Goal: Navigation & Orientation: Find specific page/section

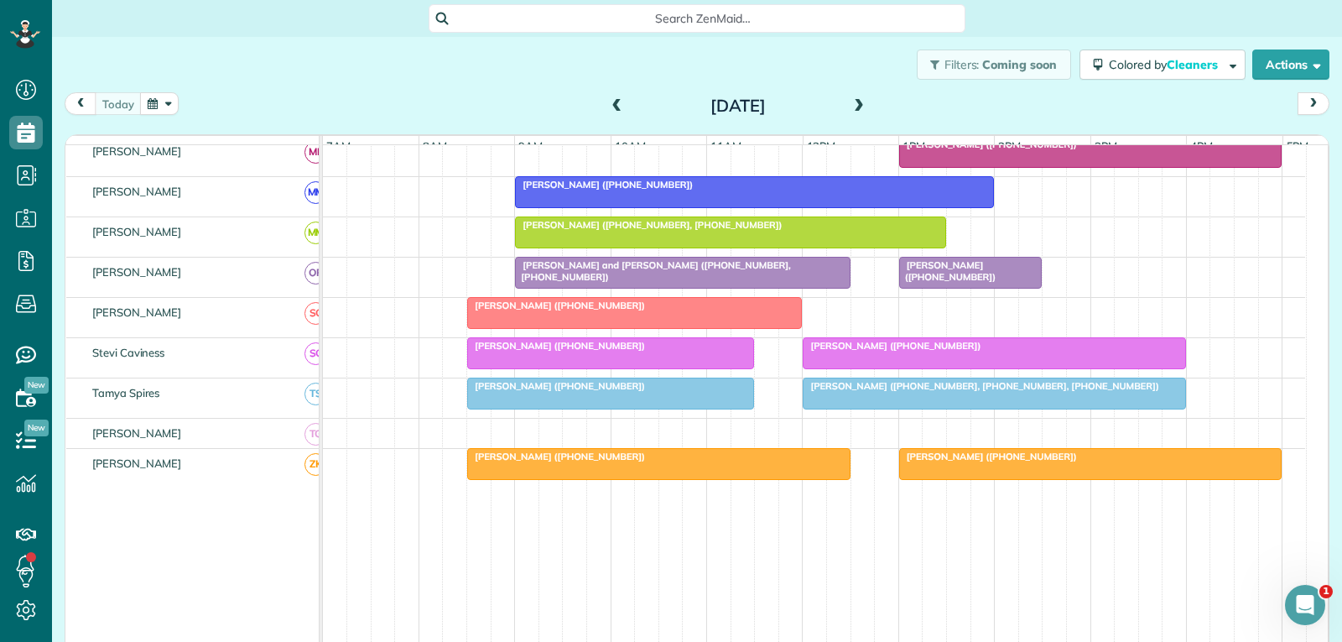
scroll to position [839, 0]
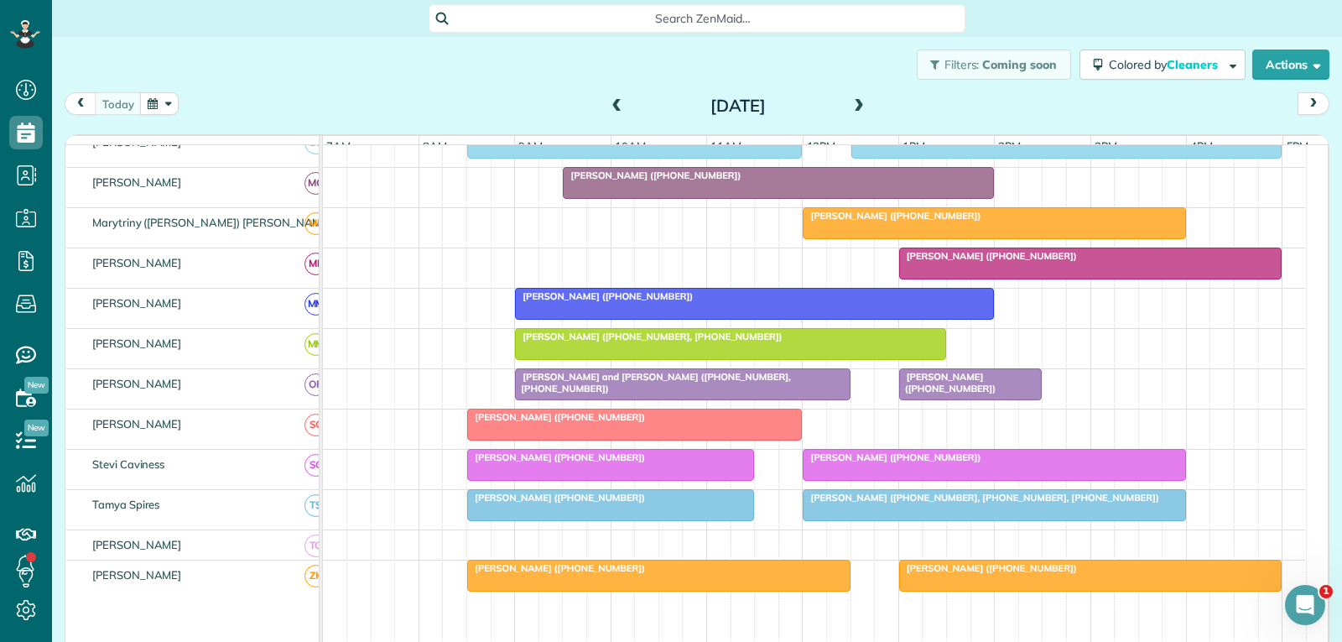
click at [927, 394] on span "[PERSON_NAME] ([PHONE_NUMBER])" at bounding box center [947, 382] width 98 height 23
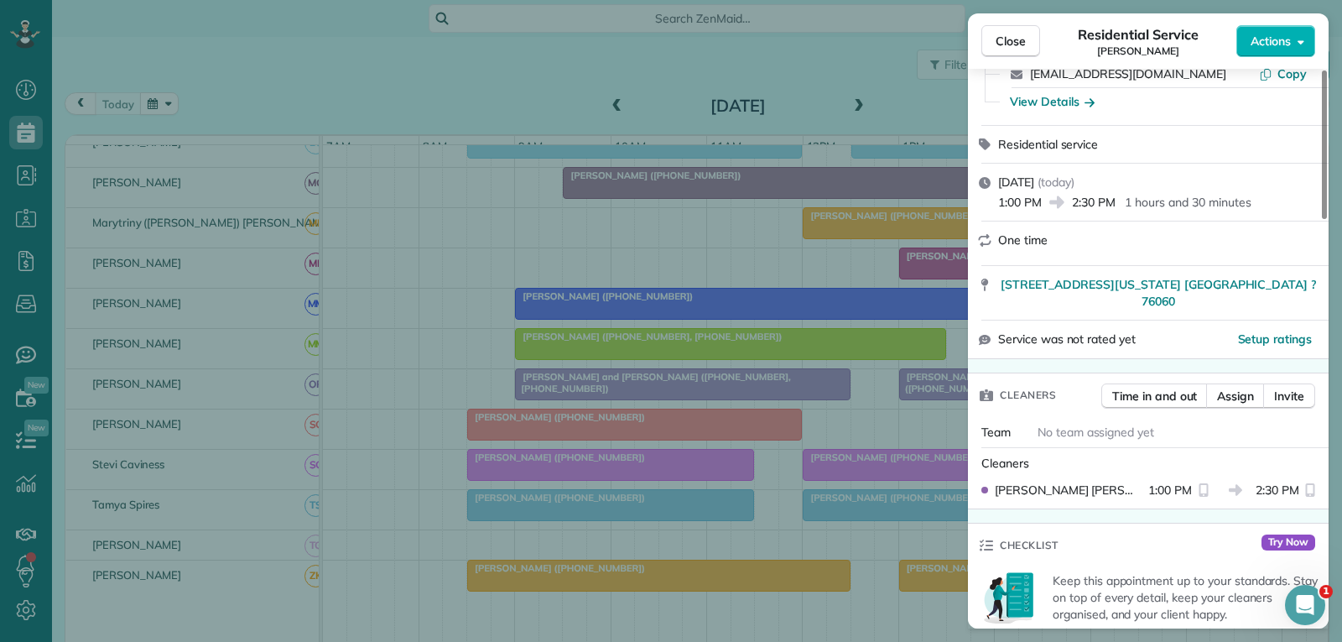
scroll to position [168, 0]
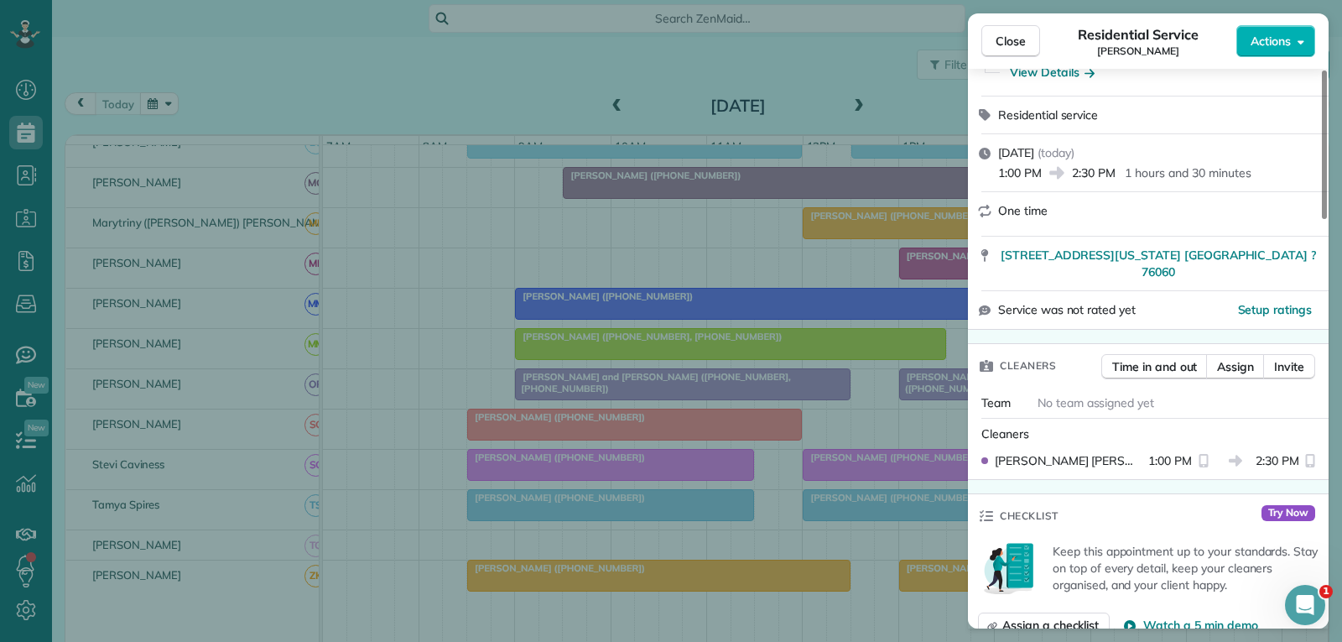
drag, startPoint x: 1024, startPoint y: 44, endPoint x: 998, endPoint y: 102, distance: 64.2
click at [1024, 44] on span "Close" at bounding box center [1010, 41] width 30 height 17
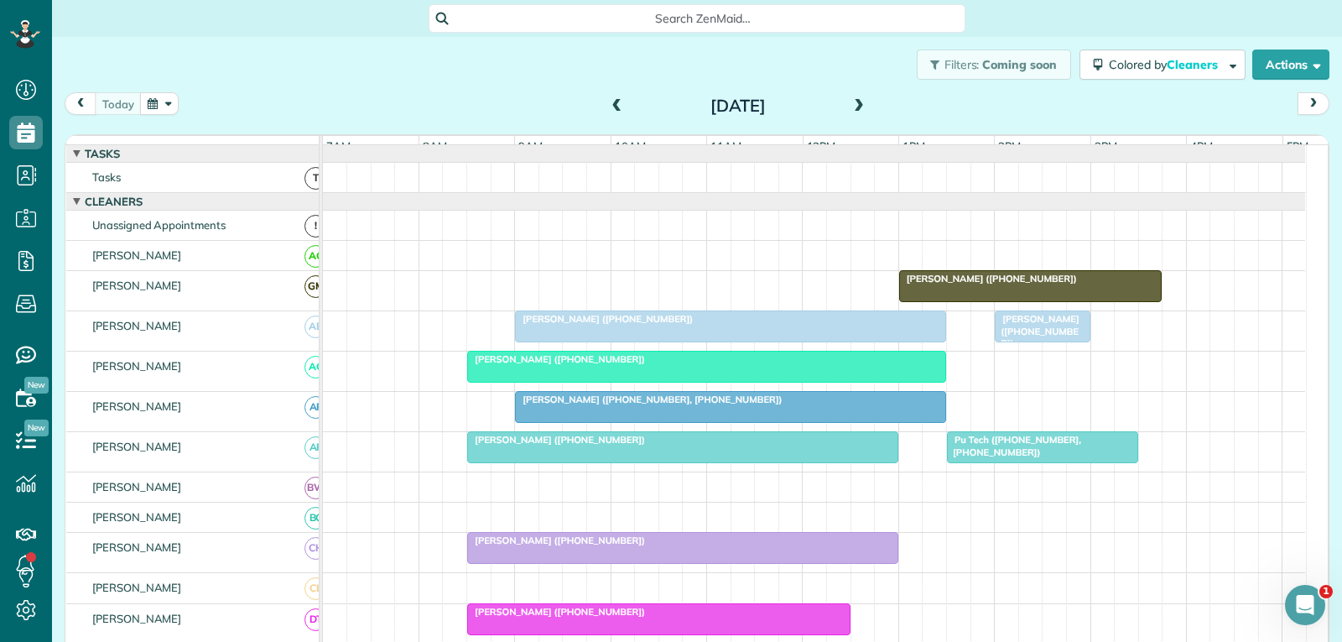
click at [1008, 340] on span "[PERSON_NAME] ([PHONE_NUMBER])" at bounding box center [1037, 331] width 86 height 36
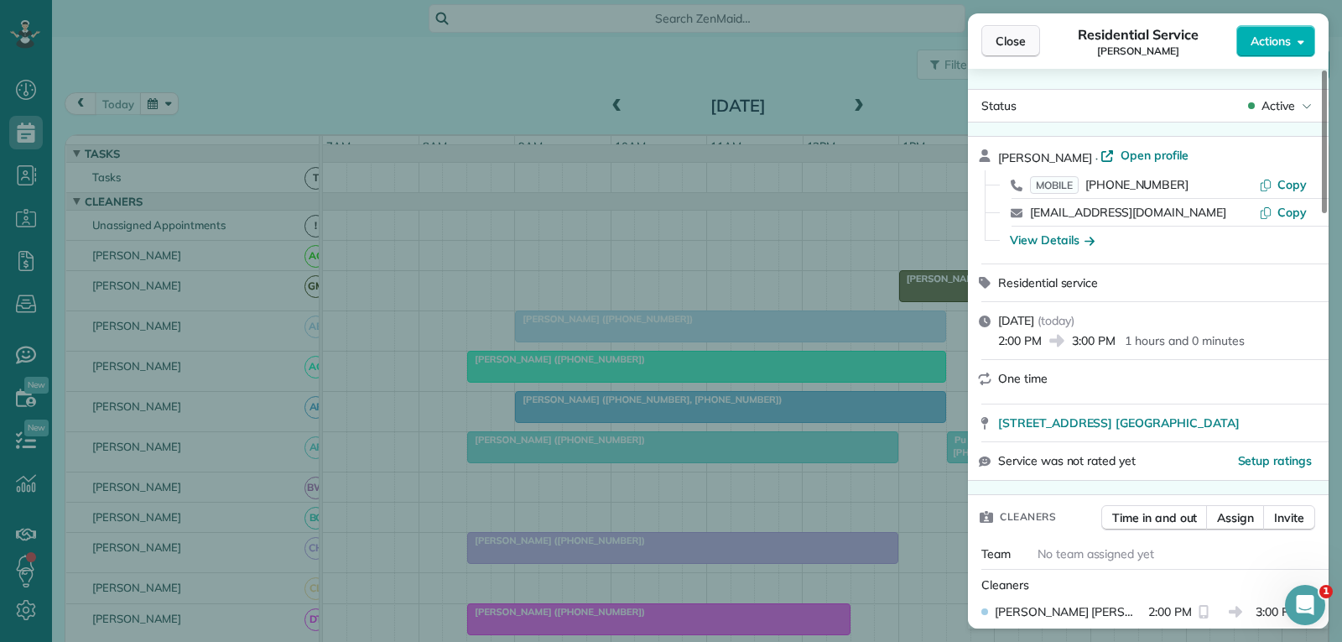
click at [1012, 42] on span "Close" at bounding box center [1010, 41] width 30 height 17
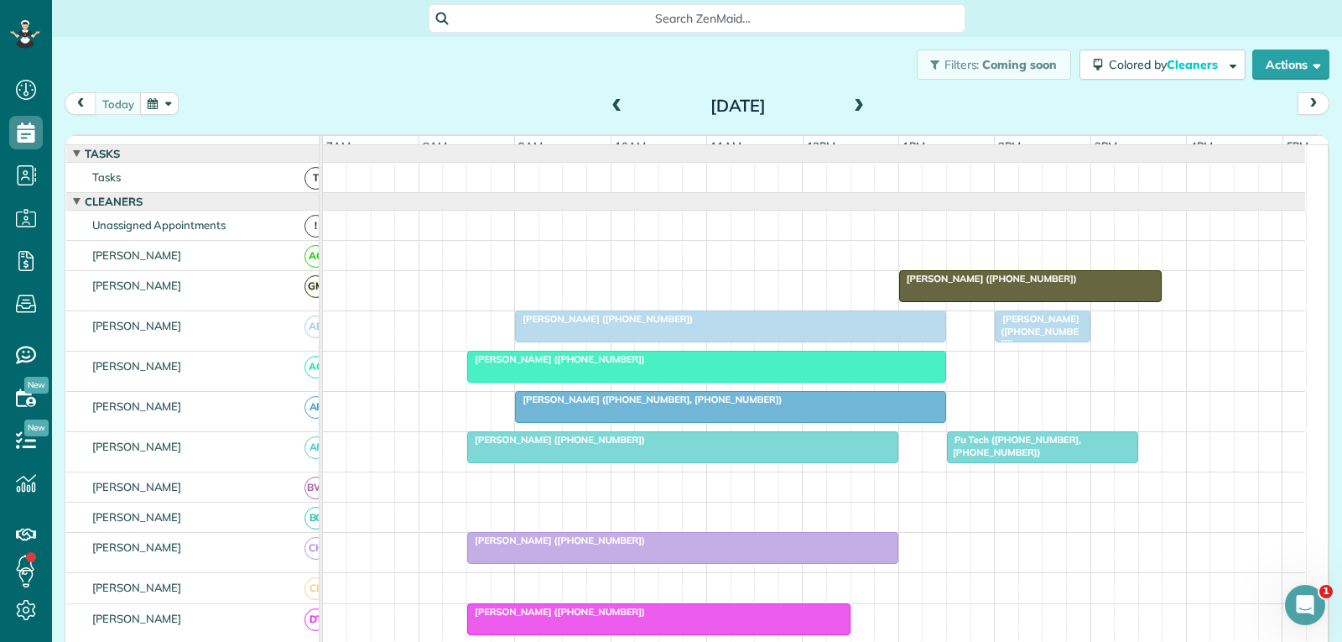
click at [1015, 457] on span "Pu Tech ([PHONE_NUMBER], [PHONE_NUMBER])" at bounding box center [1013, 445] width 135 height 23
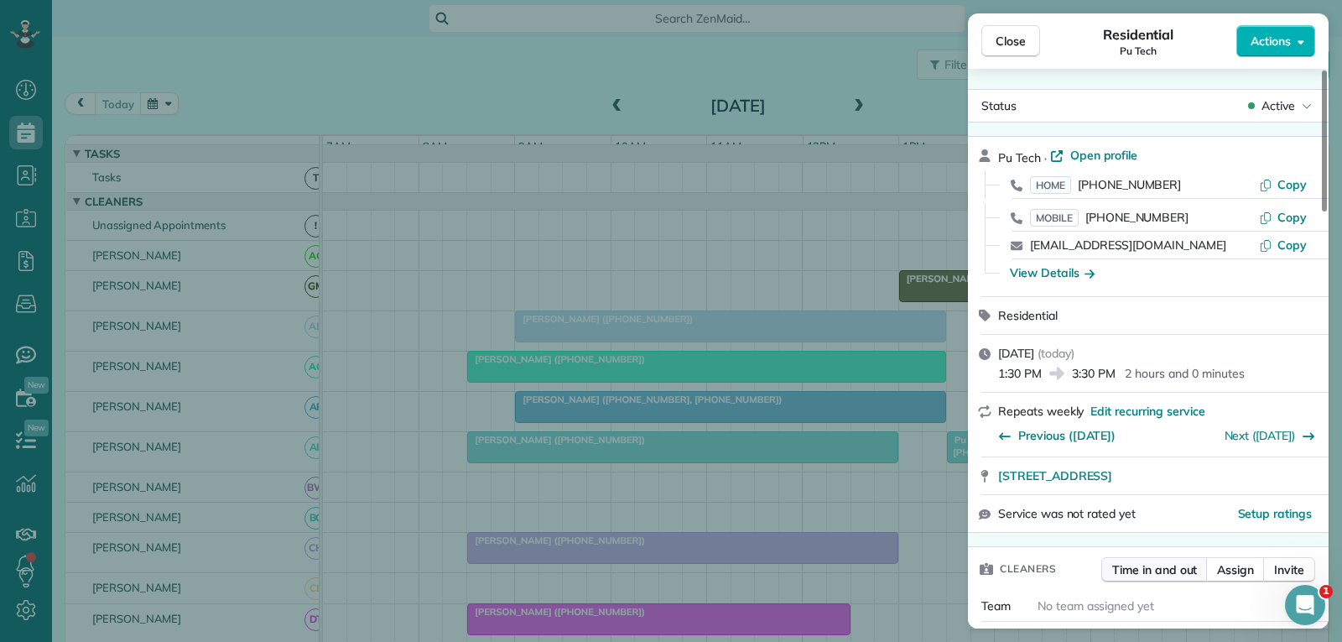
scroll to position [171, 0]
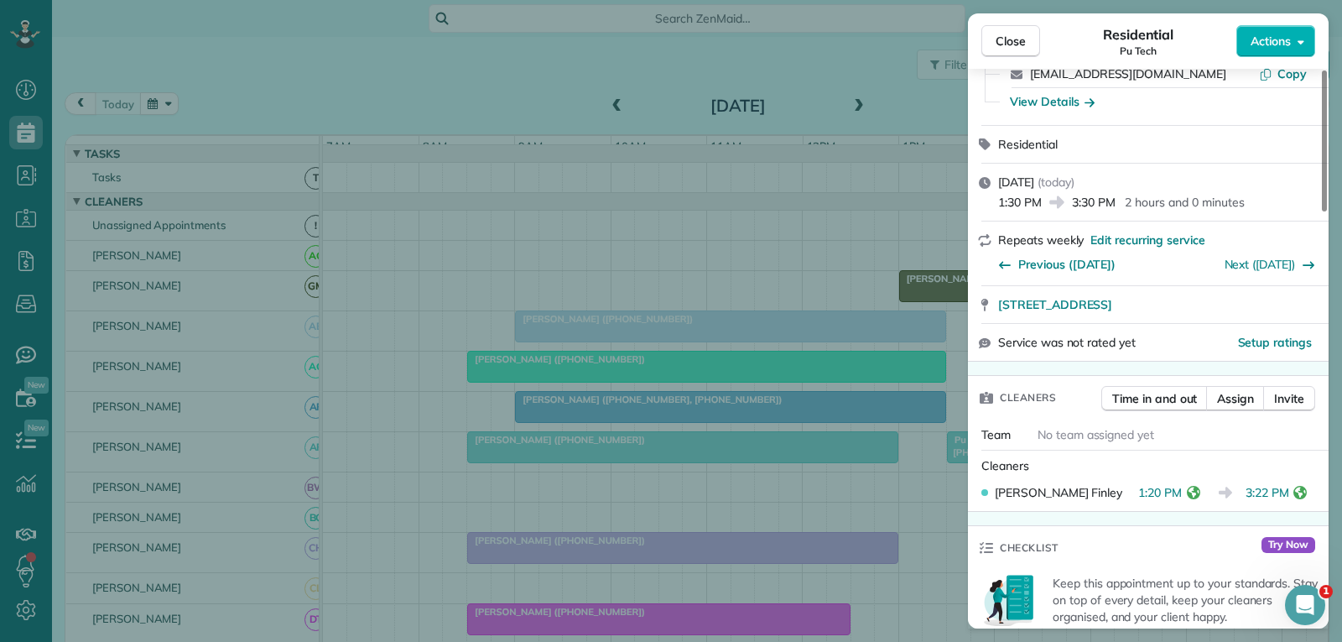
drag, startPoint x: 1011, startPoint y: 38, endPoint x: 925, endPoint y: 127, distance: 123.4
click at [1011, 38] on span "Close" at bounding box center [1010, 41] width 30 height 17
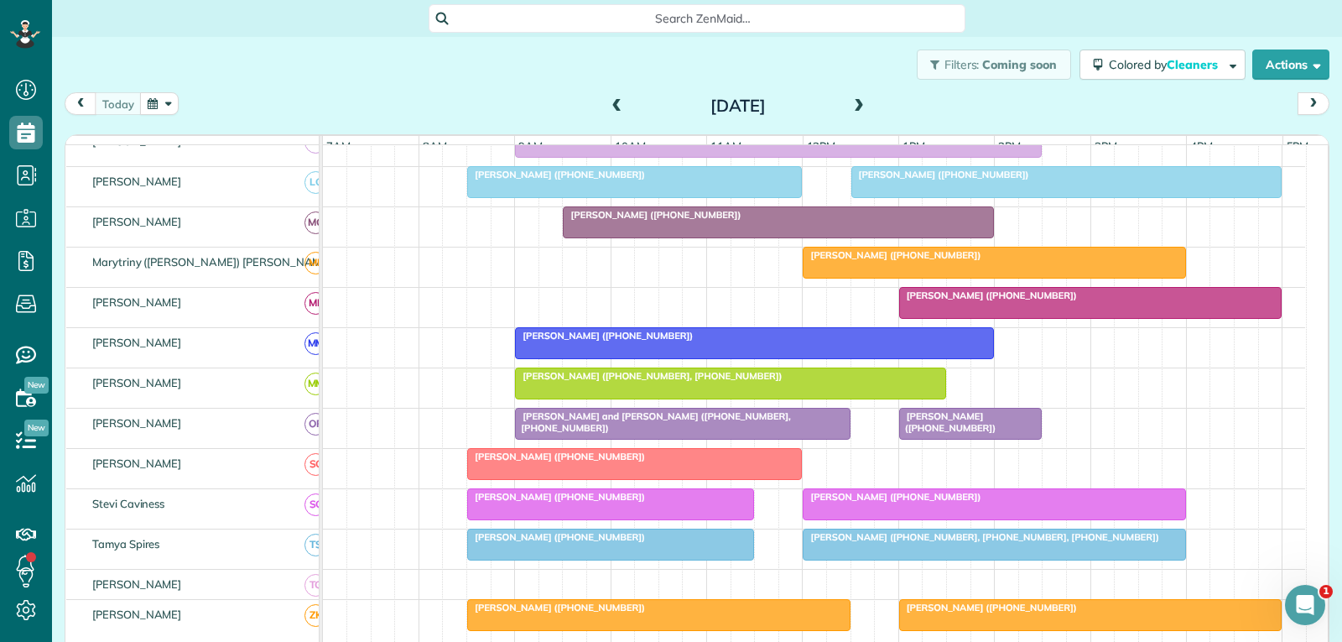
scroll to position [839, 0]
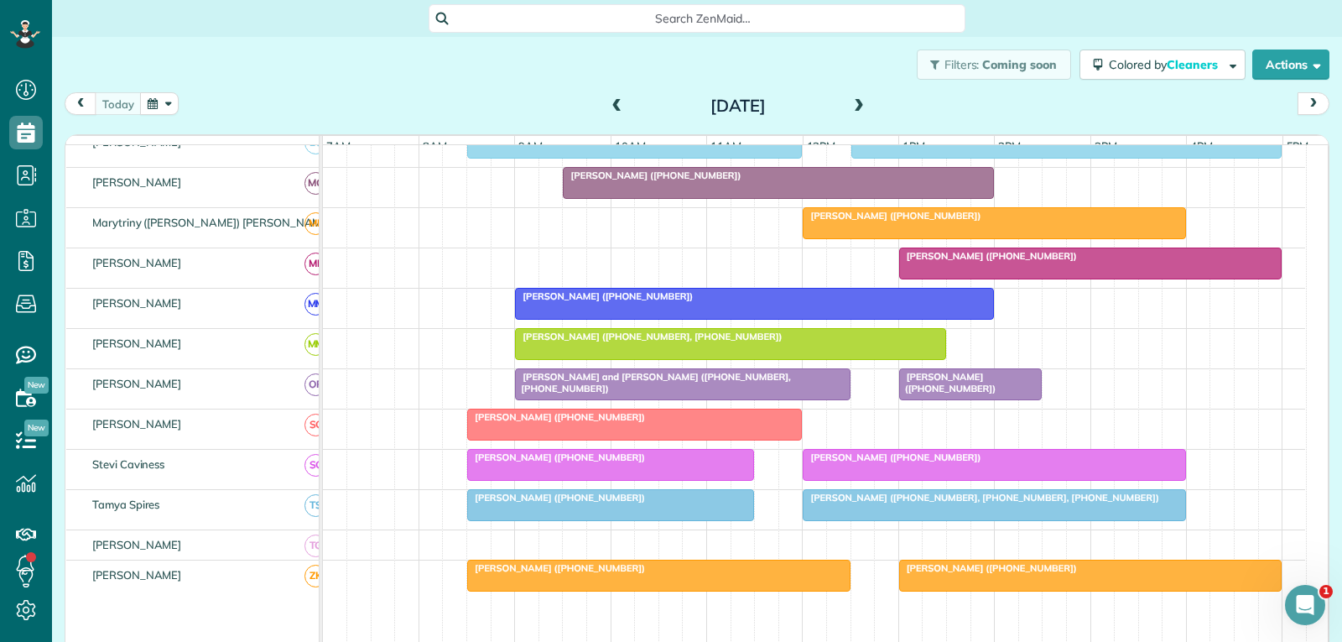
click at [819, 517] on div at bounding box center [994, 505] width 382 height 30
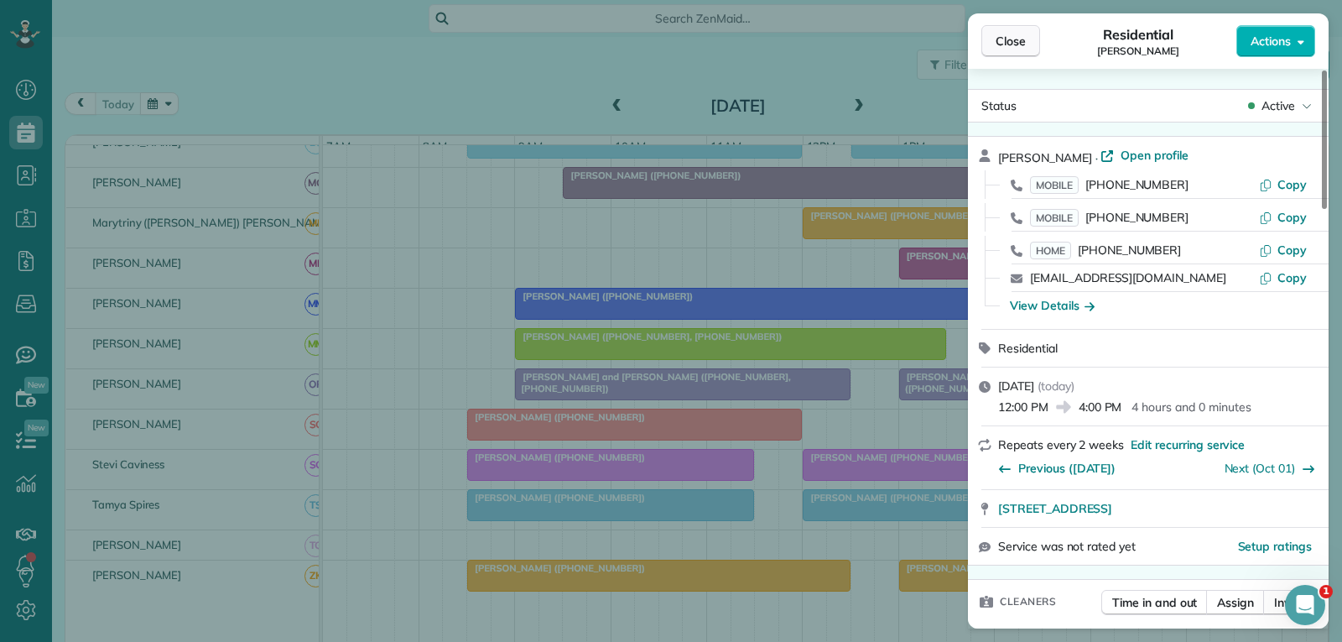
click at [1021, 44] on span "Close" at bounding box center [1010, 41] width 30 height 17
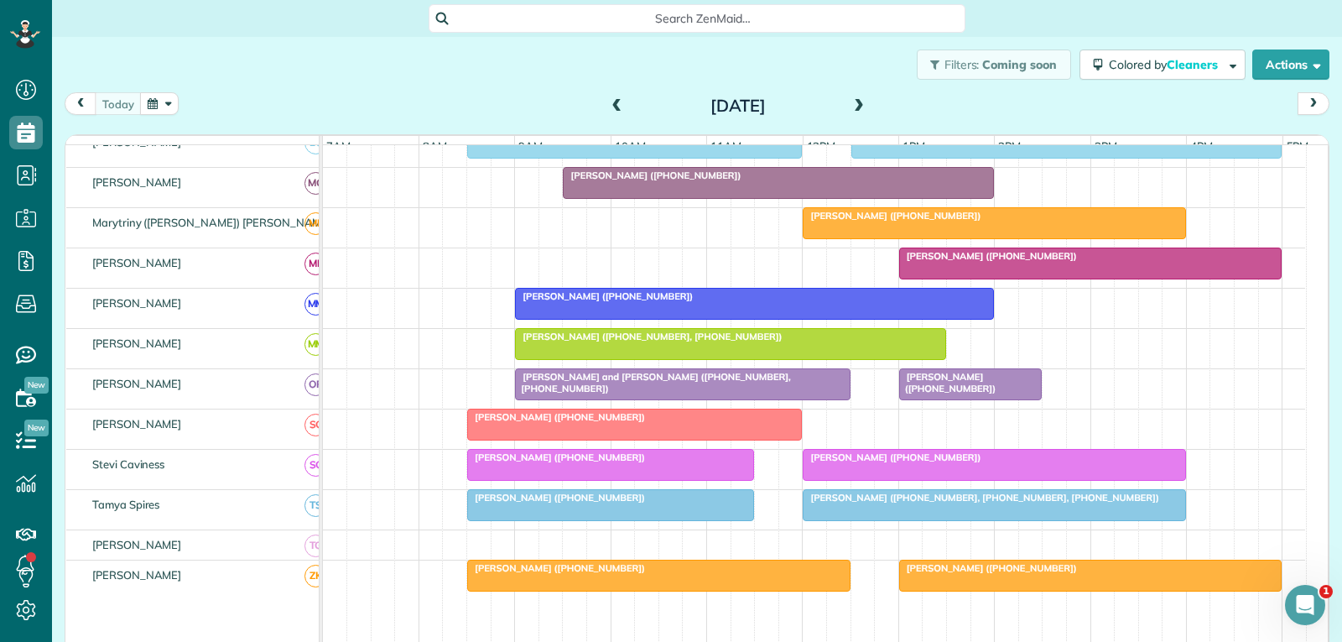
click at [959, 394] on span "[PERSON_NAME] ([PHONE_NUMBER])" at bounding box center [947, 382] width 98 height 23
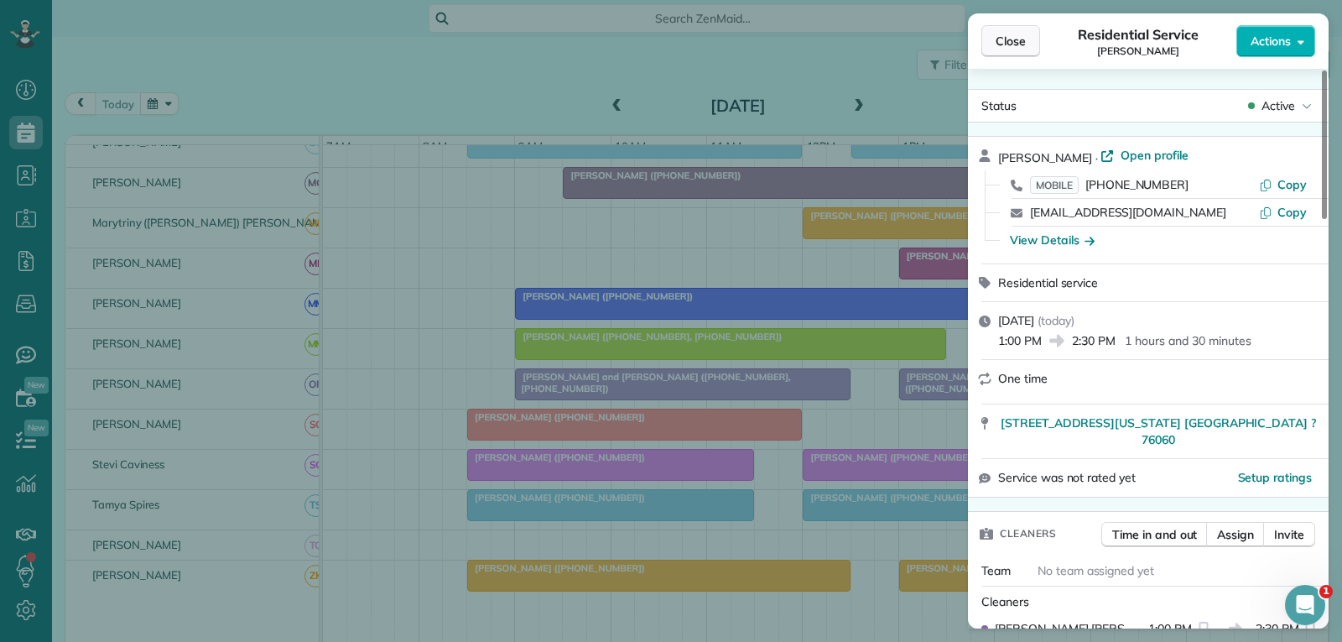
click at [1021, 39] on span "Close" at bounding box center [1010, 41] width 30 height 17
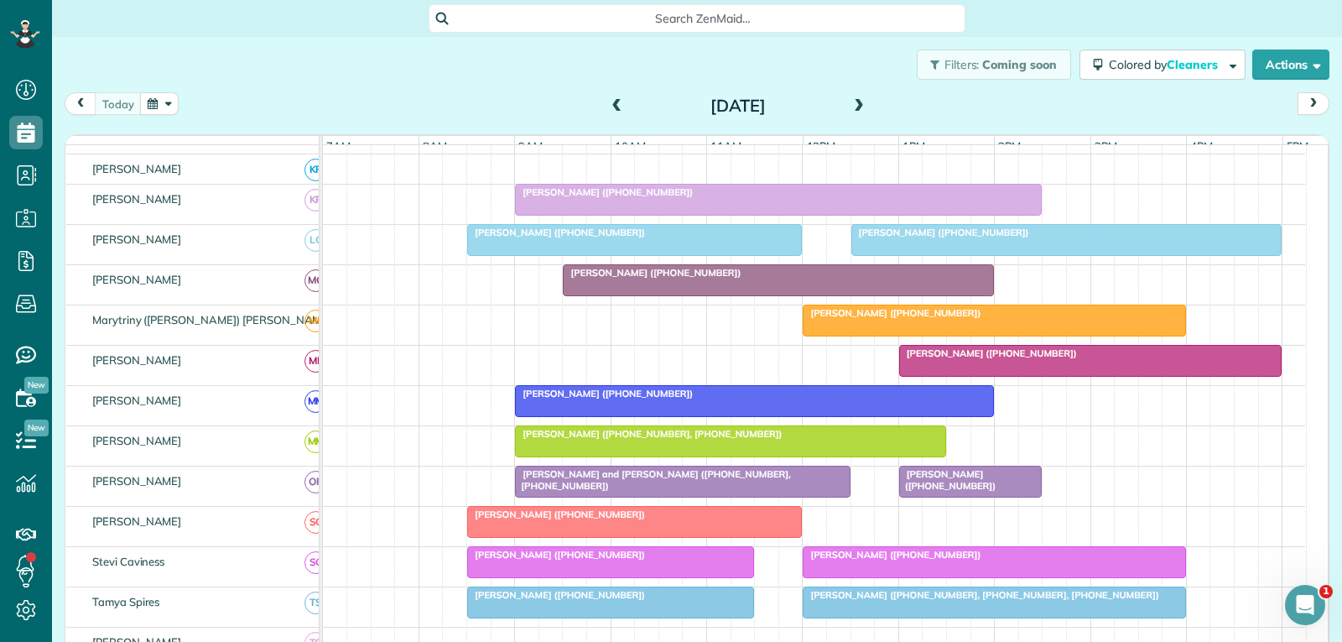
scroll to position [671, 0]
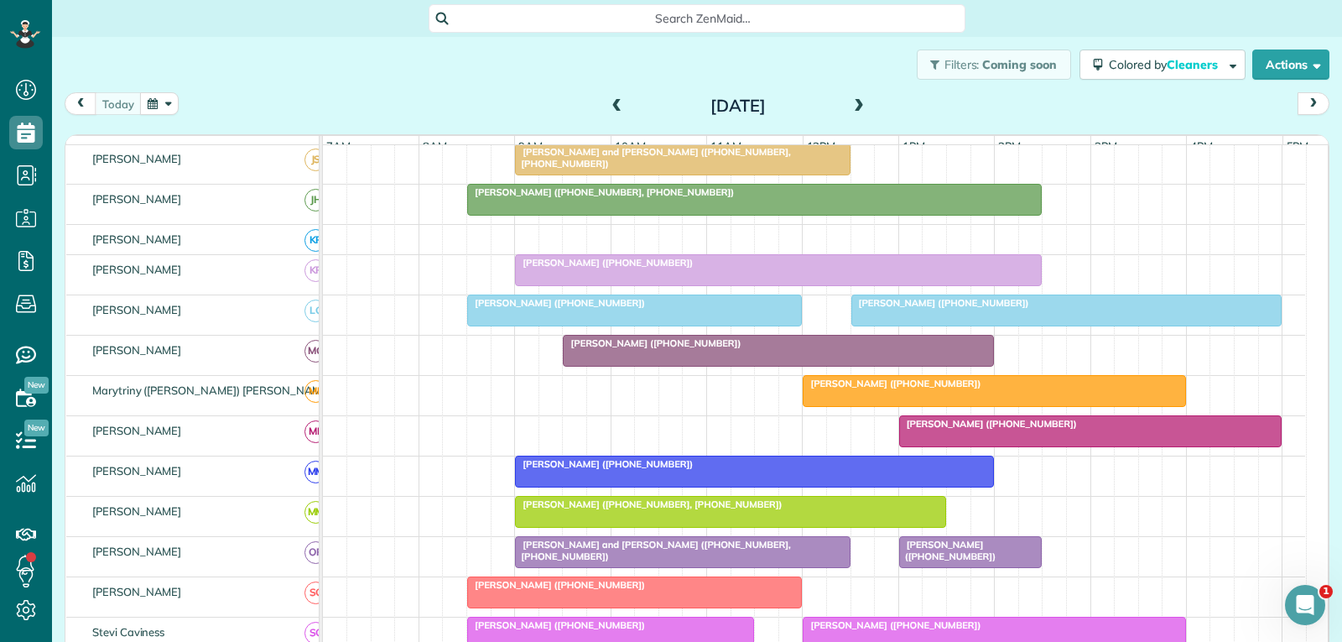
click at [944, 325] on div at bounding box center [1066, 310] width 429 height 30
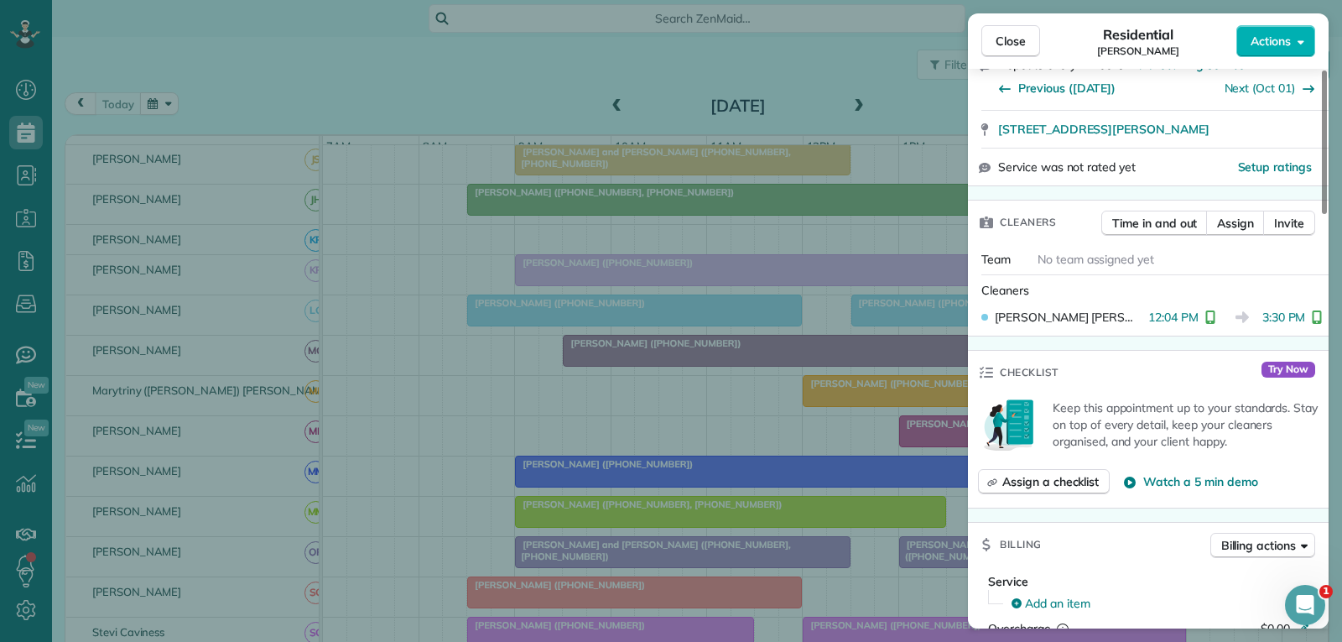
scroll to position [335, 0]
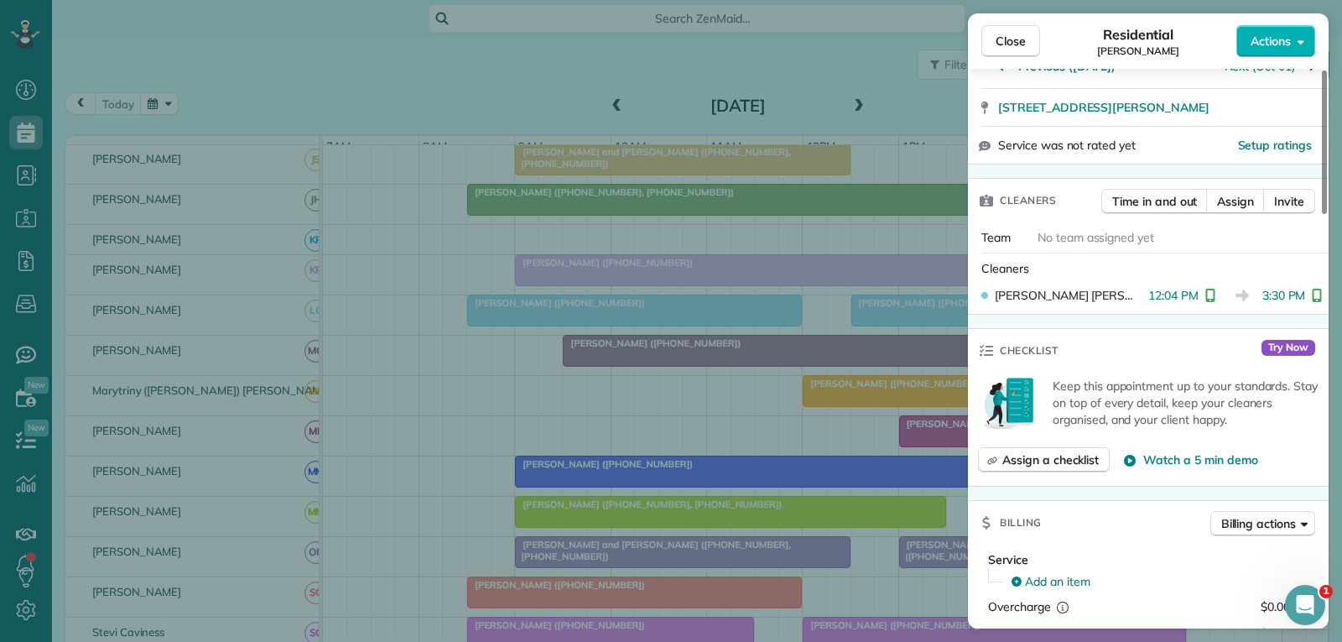
drag, startPoint x: 1016, startPoint y: 39, endPoint x: 975, endPoint y: 142, distance: 109.9
click at [1017, 40] on span "Close" at bounding box center [1010, 41] width 30 height 17
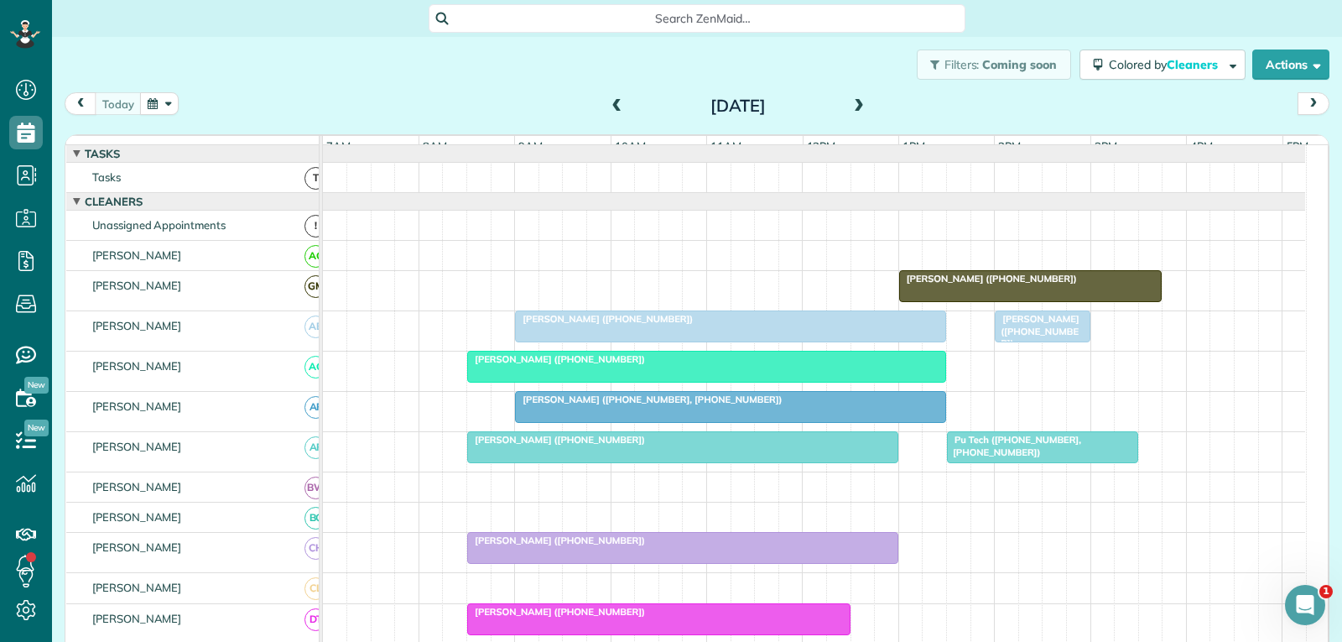
click at [1024, 345] on span "[PERSON_NAME] ([PHONE_NUMBER])" at bounding box center [1037, 331] width 86 height 36
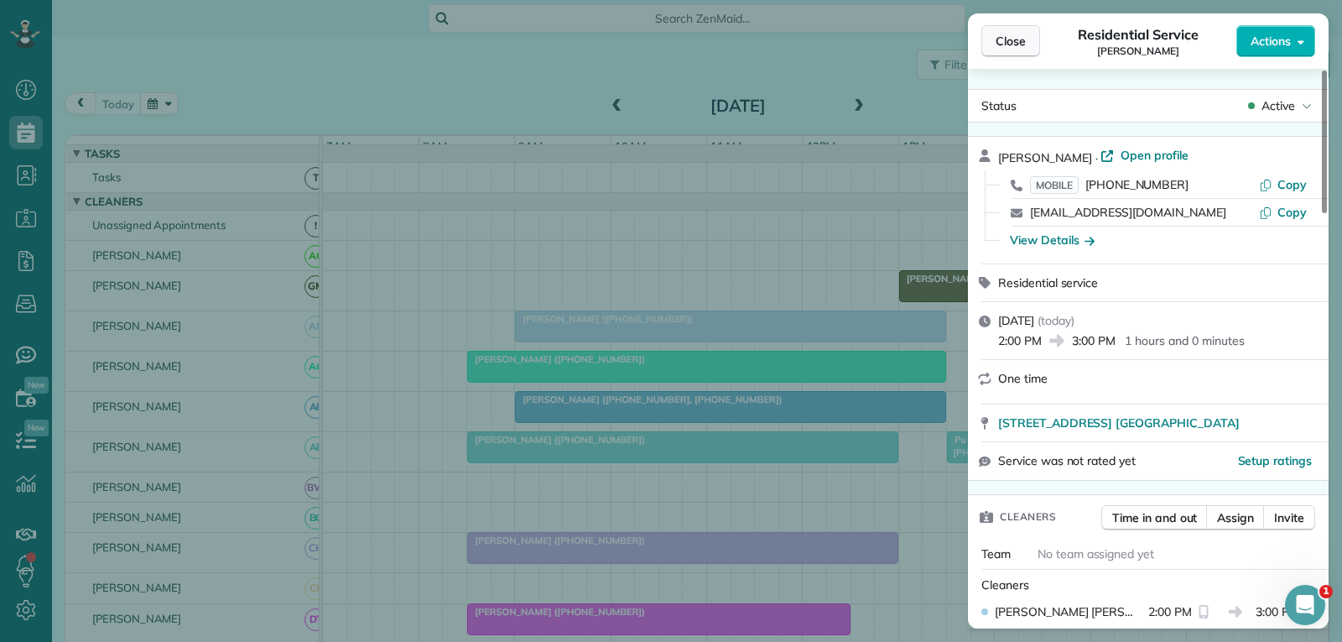
click at [1024, 39] on span "Close" at bounding box center [1010, 41] width 30 height 17
